Goal: Task Accomplishment & Management: Use online tool/utility

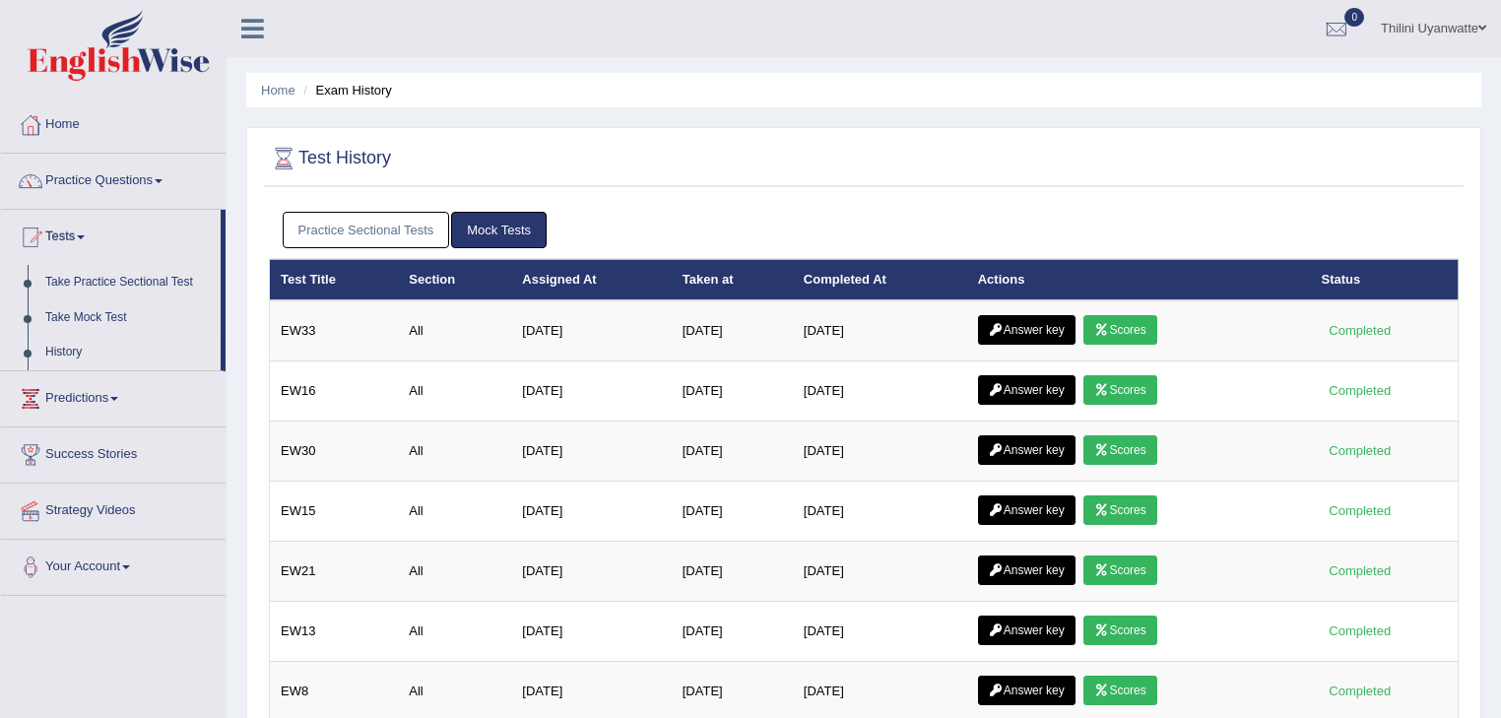
click at [520, 236] on link "Mock Tests" at bounding box center [499, 230] width 96 height 36
click at [99, 316] on link "Take Mock Test" at bounding box center [128, 317] width 184 height 35
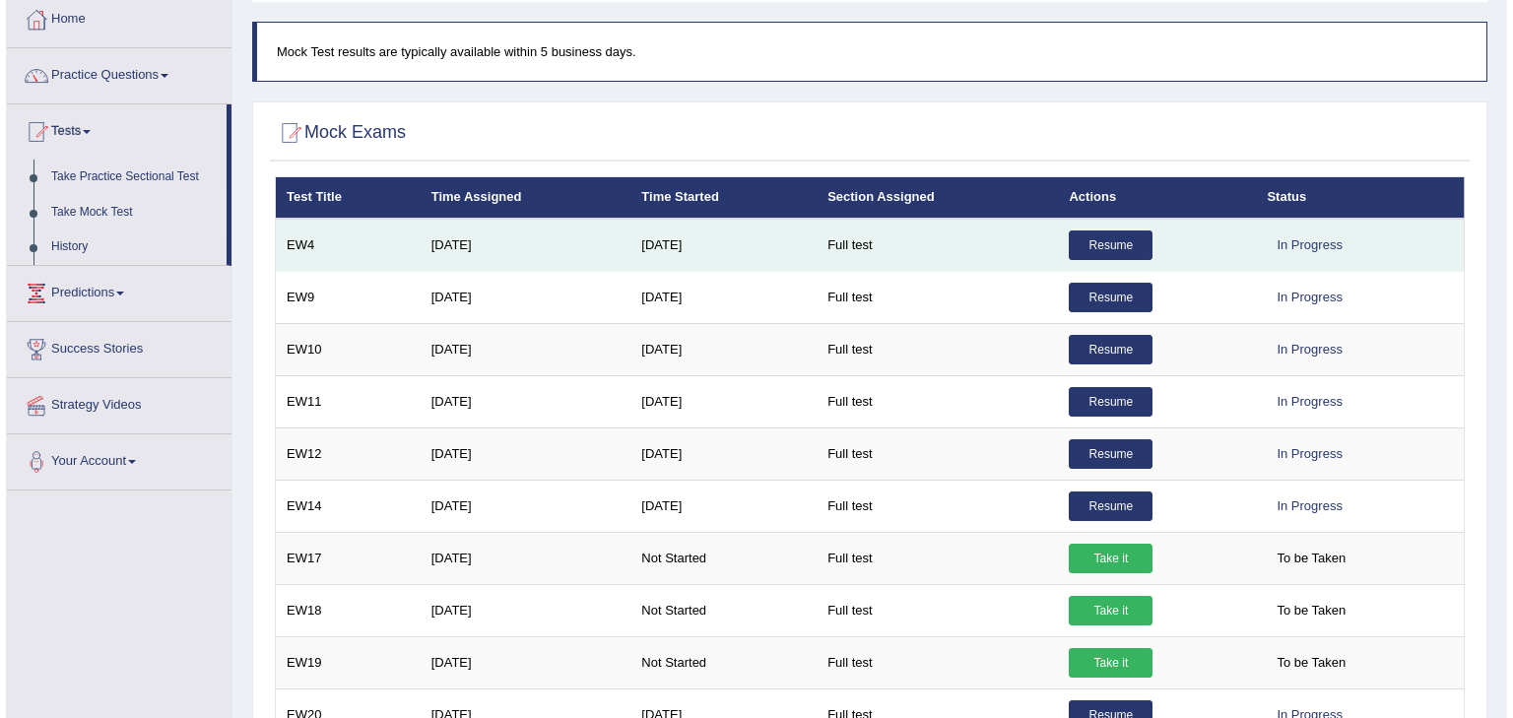
scroll to position [849, 0]
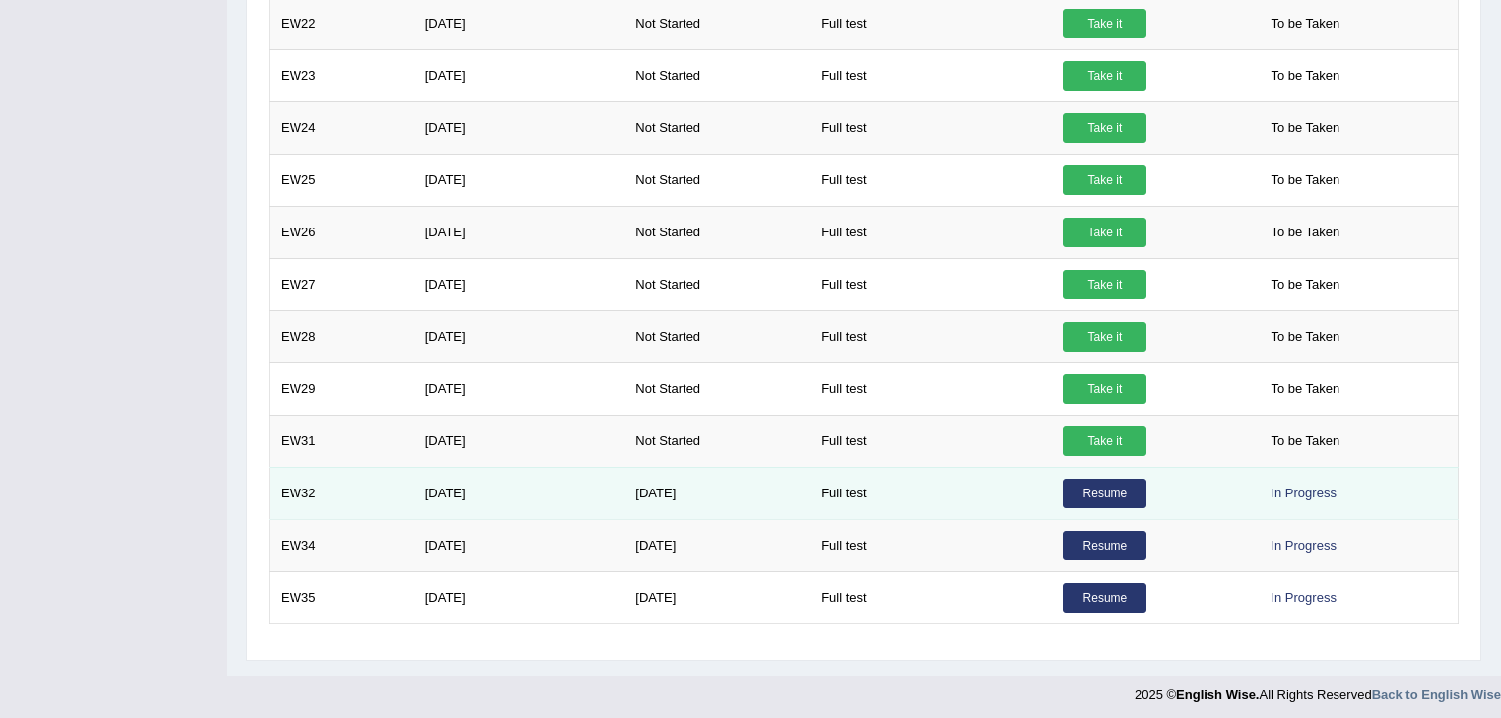
click at [1080, 482] on link "Resume" at bounding box center [1105, 494] width 84 height 30
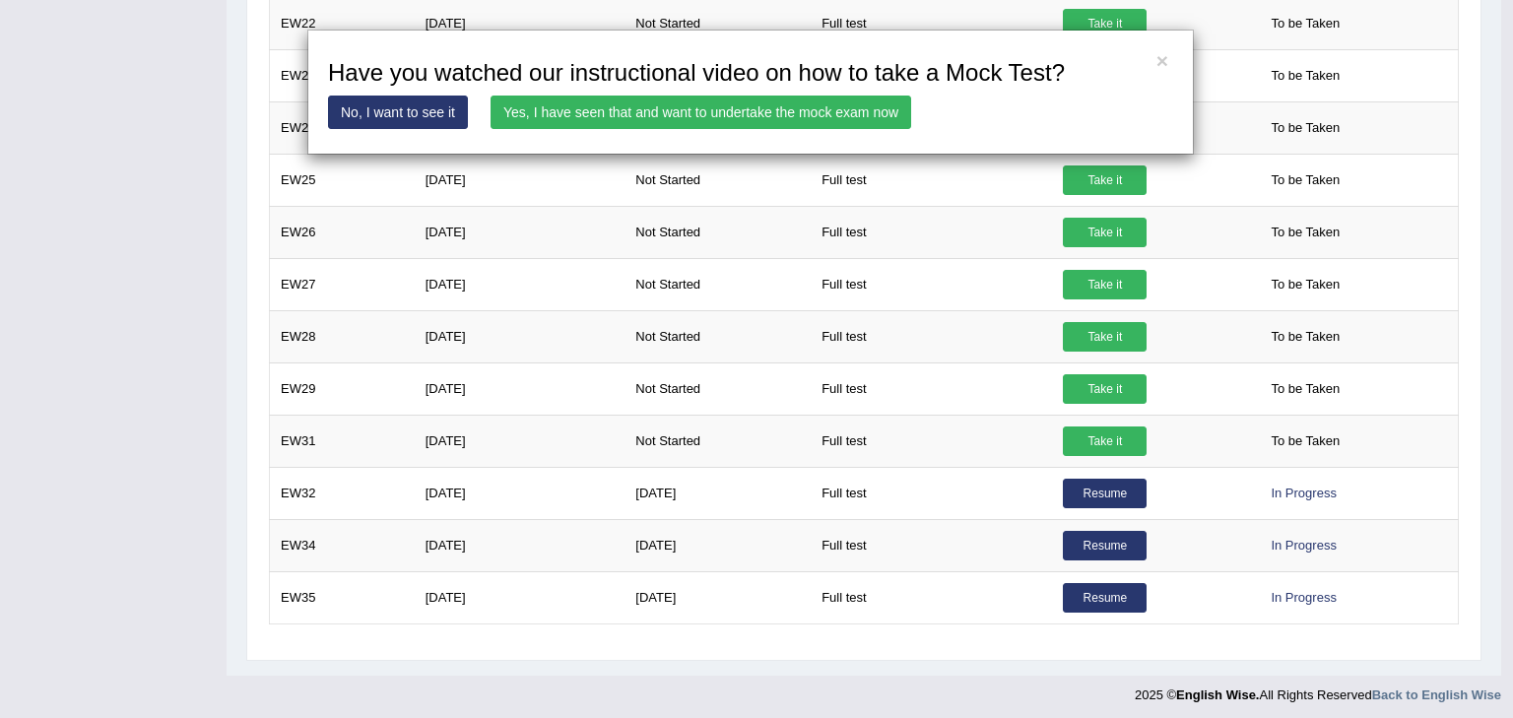
click at [709, 110] on link "Yes, I have seen that and want to undertake the mock exam now" at bounding box center [701, 112] width 421 height 33
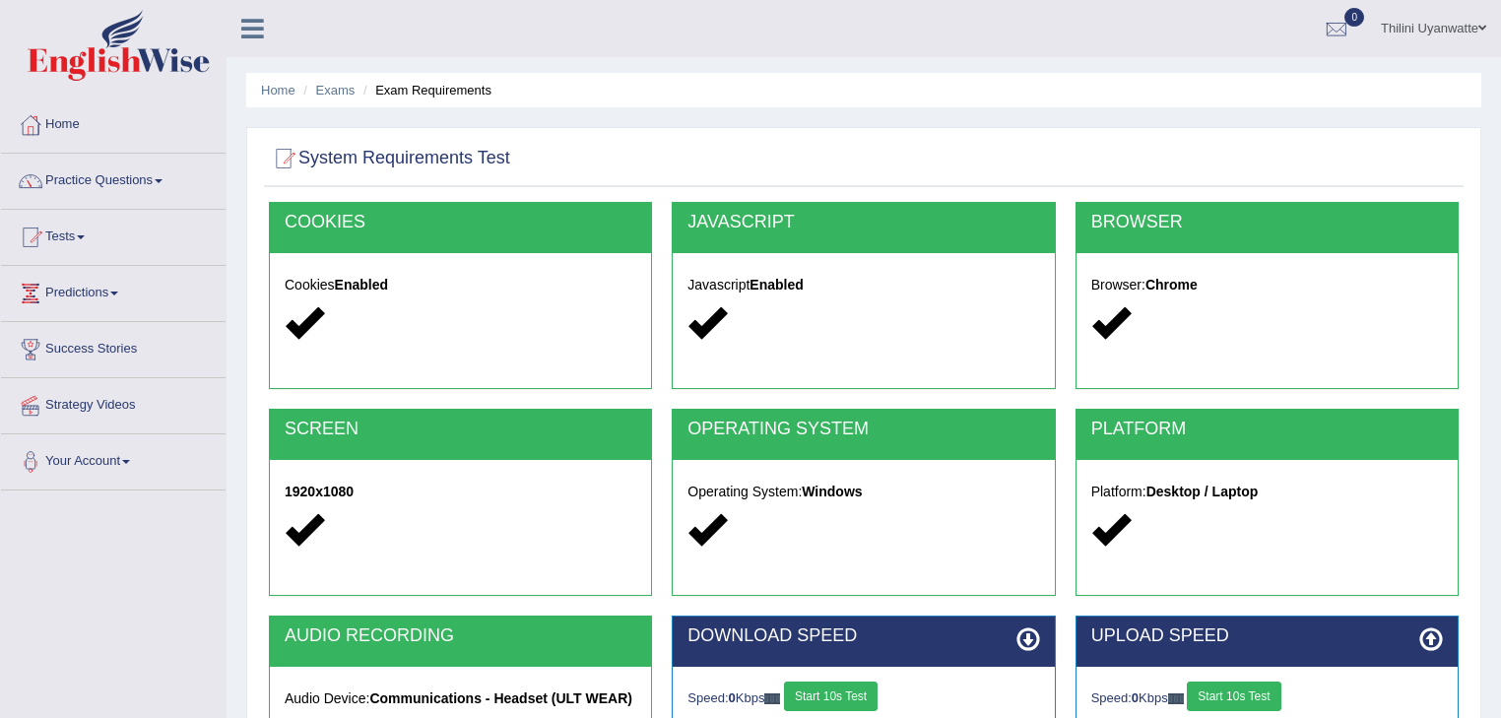
scroll to position [316, 0]
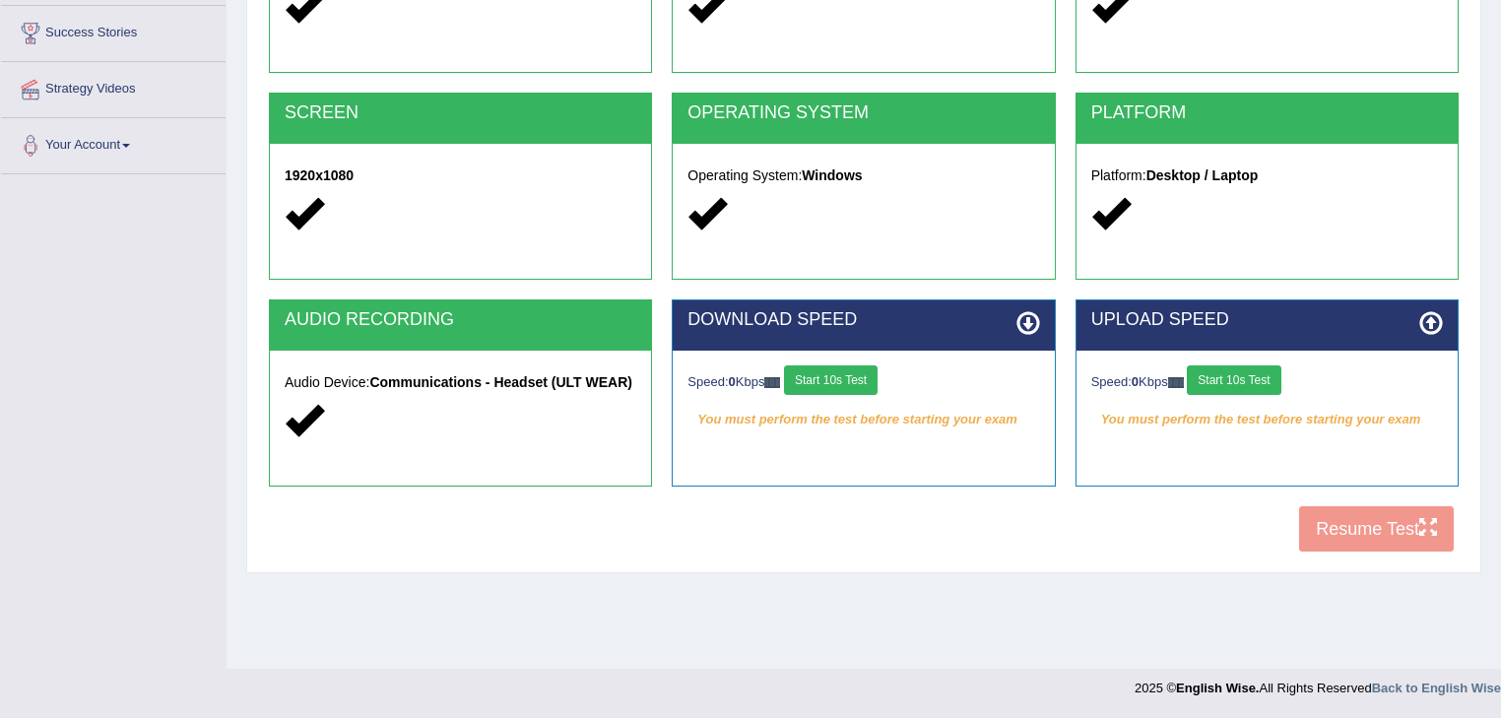
click at [858, 394] on div "Speed: 0 Kbps Start 10s Test" at bounding box center [864, 382] width 352 height 34
click at [866, 372] on button "Start 10s Test" at bounding box center [831, 380] width 94 height 30
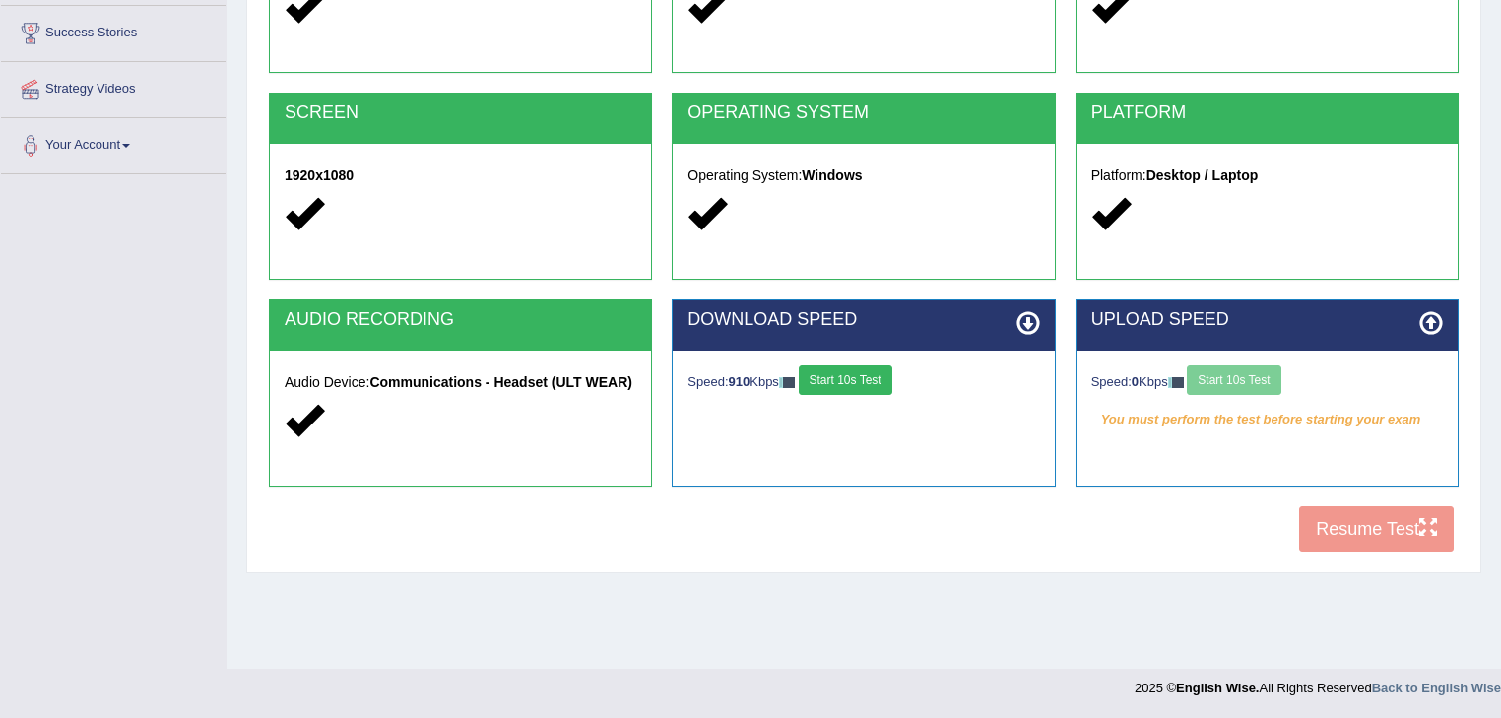
click at [1211, 380] on div "Speed: 0 Kbps Start 10s Test" at bounding box center [1267, 382] width 352 height 34
click at [1275, 380] on button "Start 10s Test" at bounding box center [1234, 380] width 94 height 30
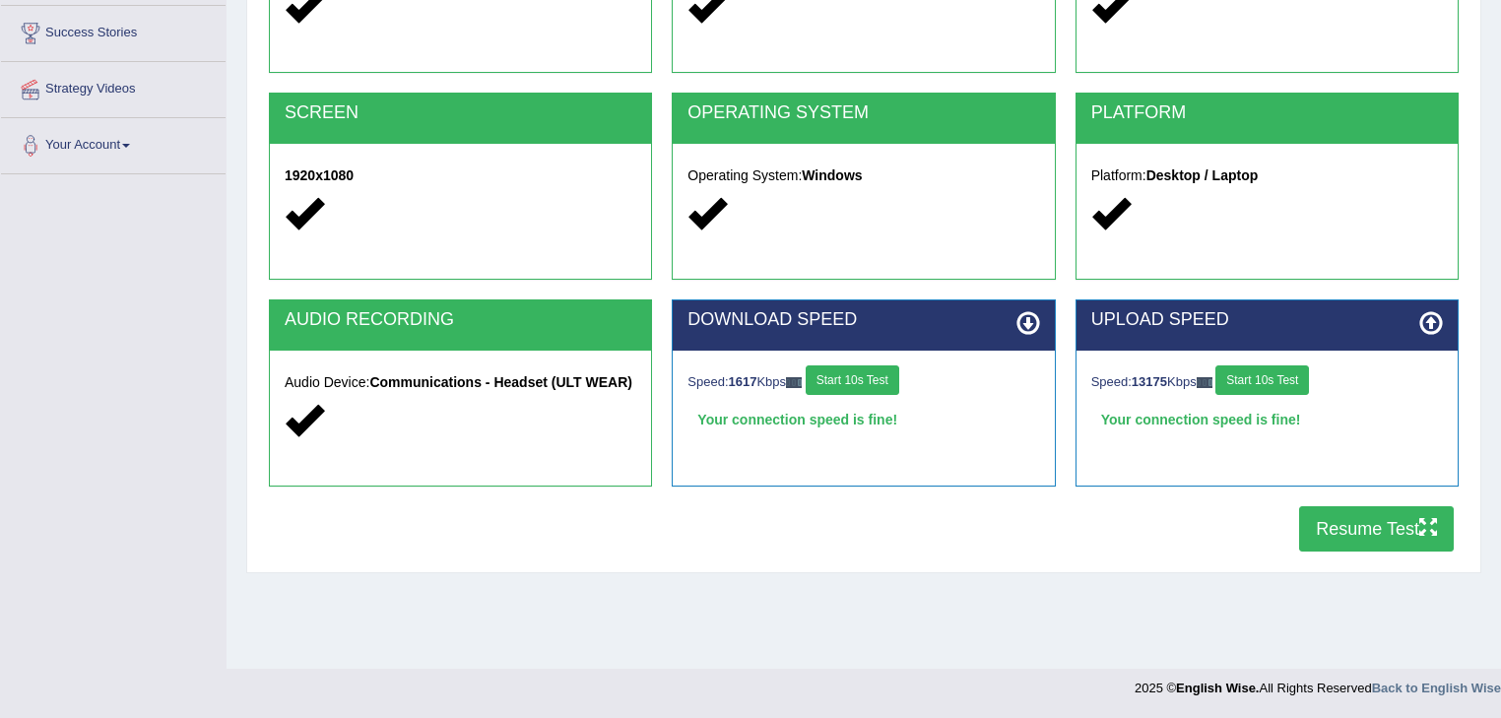
click at [1402, 518] on button "Resume Test" at bounding box center [1376, 528] width 155 height 45
